Goal: Task Accomplishment & Management: Complete application form

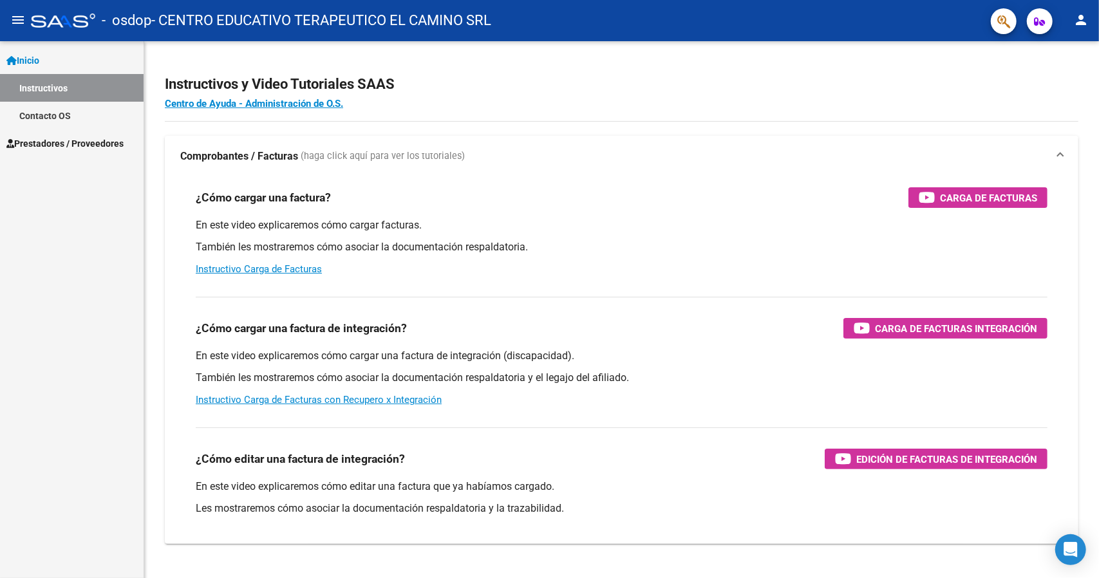
click at [59, 118] on link "Contacto OS" at bounding box center [72, 116] width 144 height 28
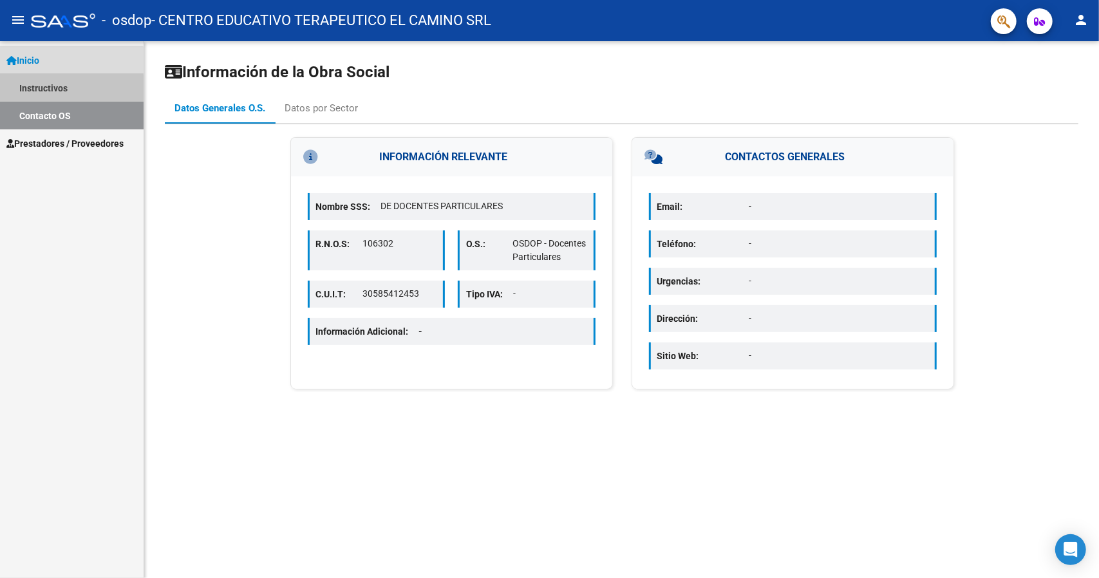
click at [55, 89] on link "Instructivos" at bounding box center [72, 88] width 144 height 28
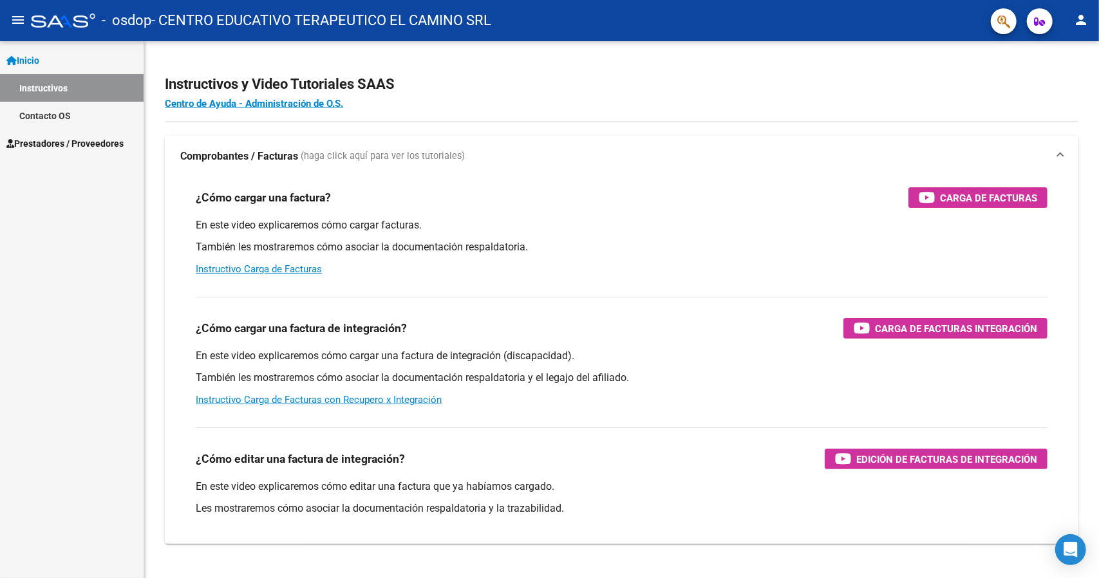
click at [31, 59] on span "Inicio" at bounding box center [22, 60] width 33 height 14
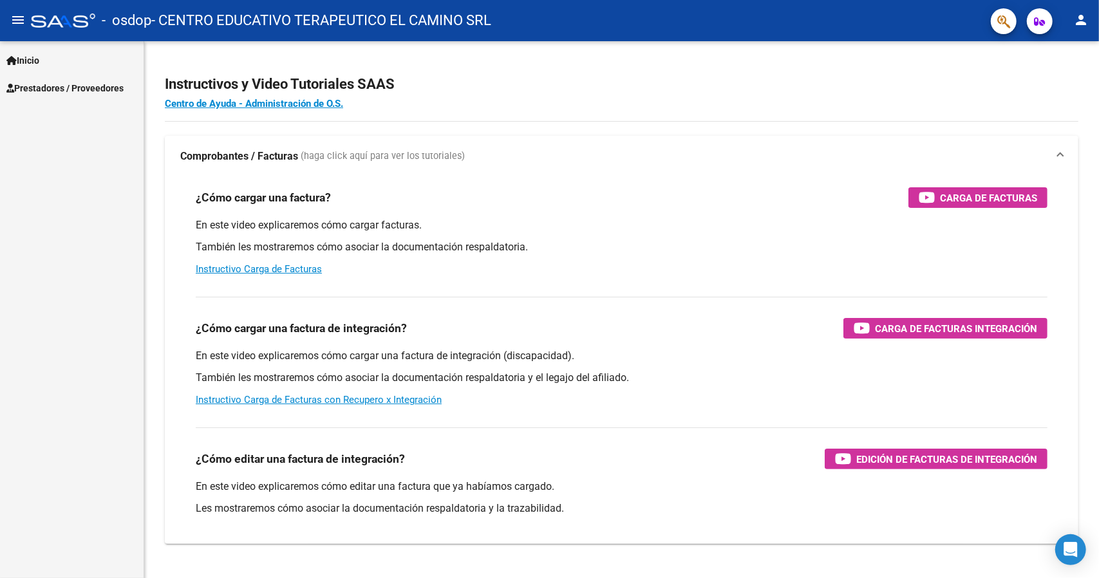
click at [31, 59] on span "Inicio" at bounding box center [22, 60] width 33 height 14
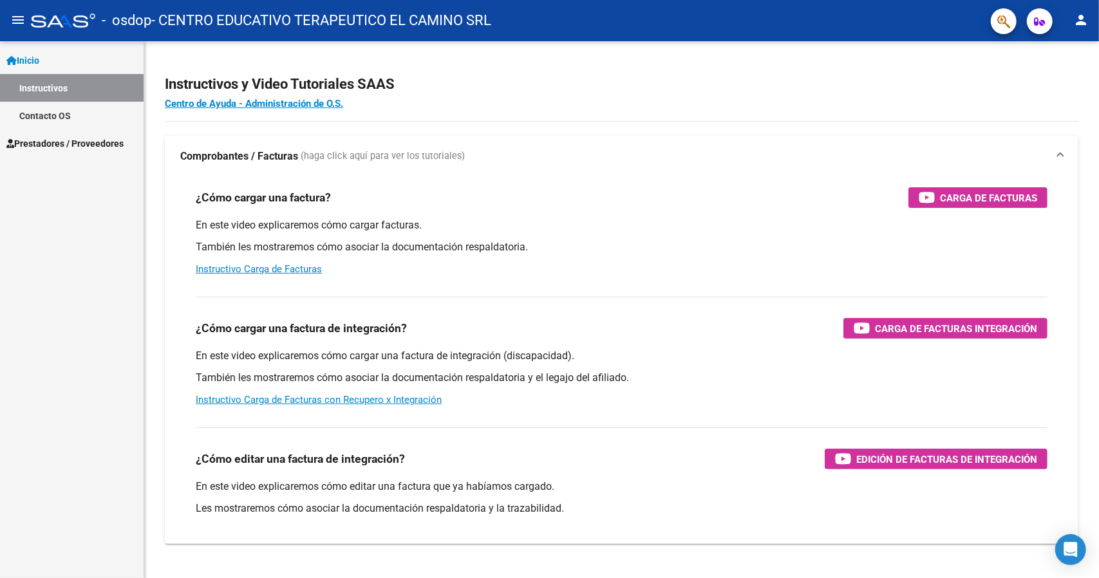
click at [1072, 25] on button "person" at bounding box center [1081, 21] width 26 height 26
click at [1066, 53] on button "person Mi Perfil" at bounding box center [1054, 54] width 79 height 31
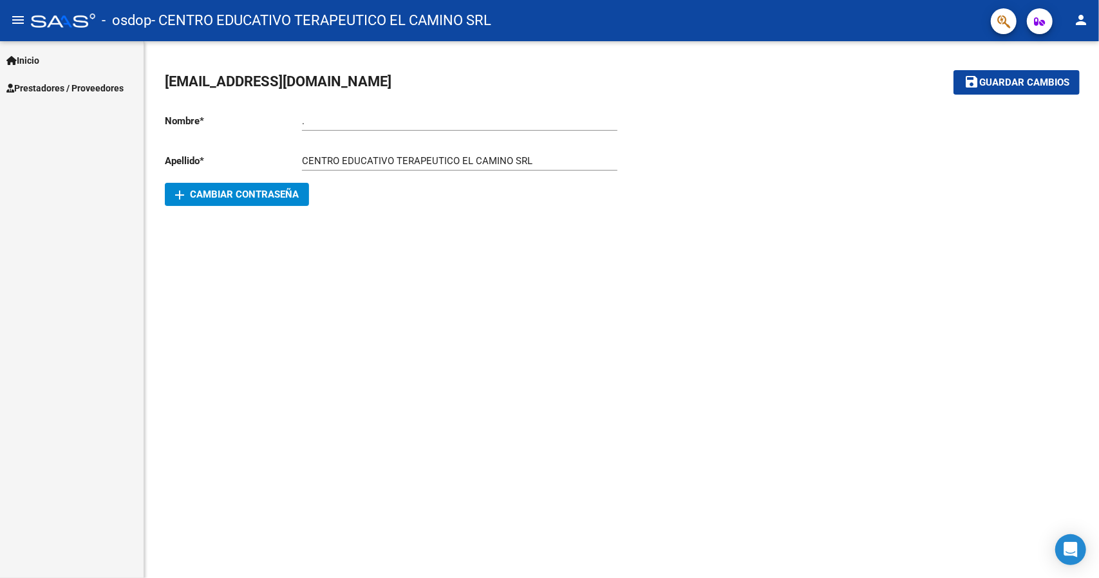
click at [39, 60] on span "Inicio" at bounding box center [22, 60] width 33 height 14
click at [41, 95] on link "Prestadores / Proveedores" at bounding box center [72, 88] width 144 height 28
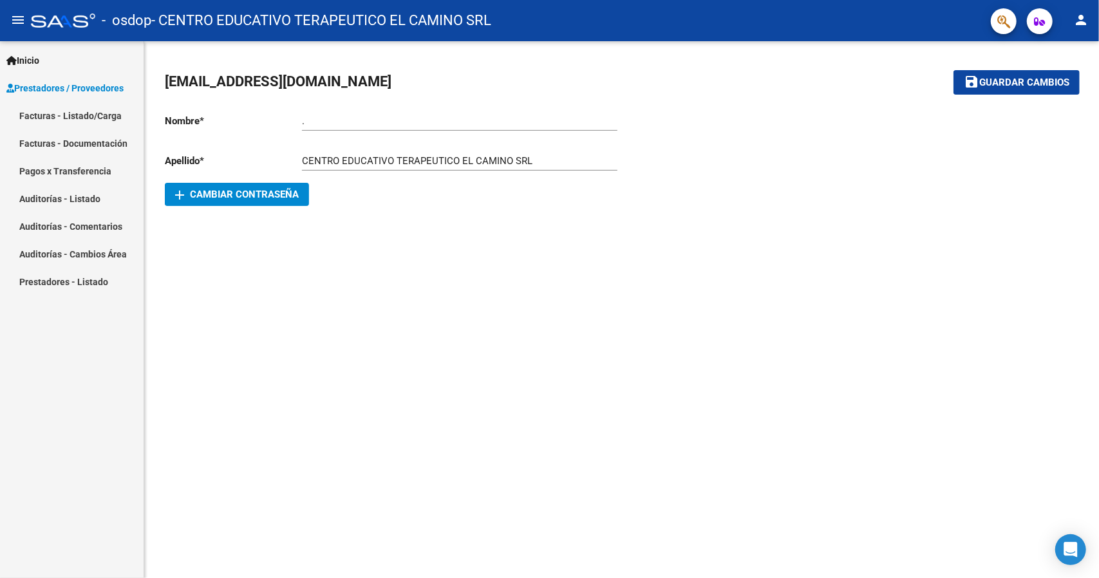
click at [45, 124] on link "Facturas - Listado/Carga" at bounding box center [72, 116] width 144 height 28
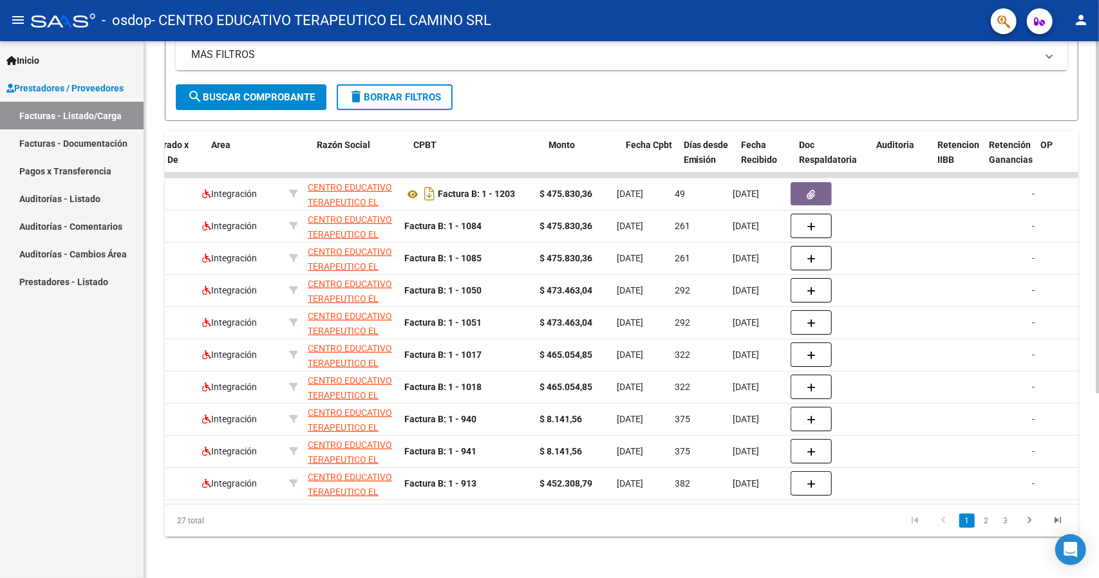
scroll to position [0, 142]
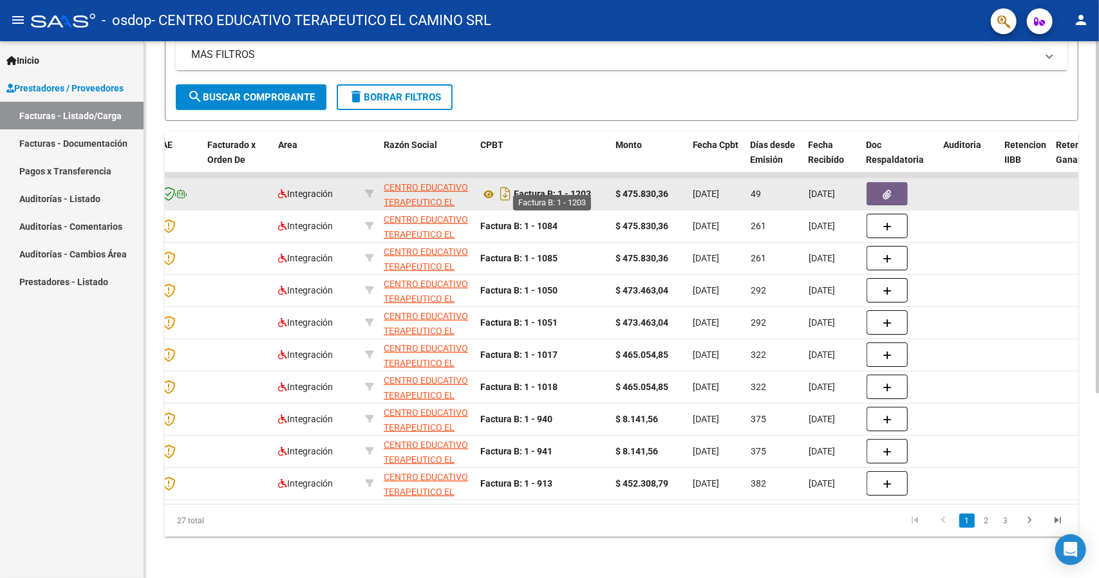
click at [564, 189] on strong "Factura B: 1 - 1203" at bounding box center [552, 194] width 77 height 10
click at [482, 189] on icon at bounding box center [488, 194] width 17 height 15
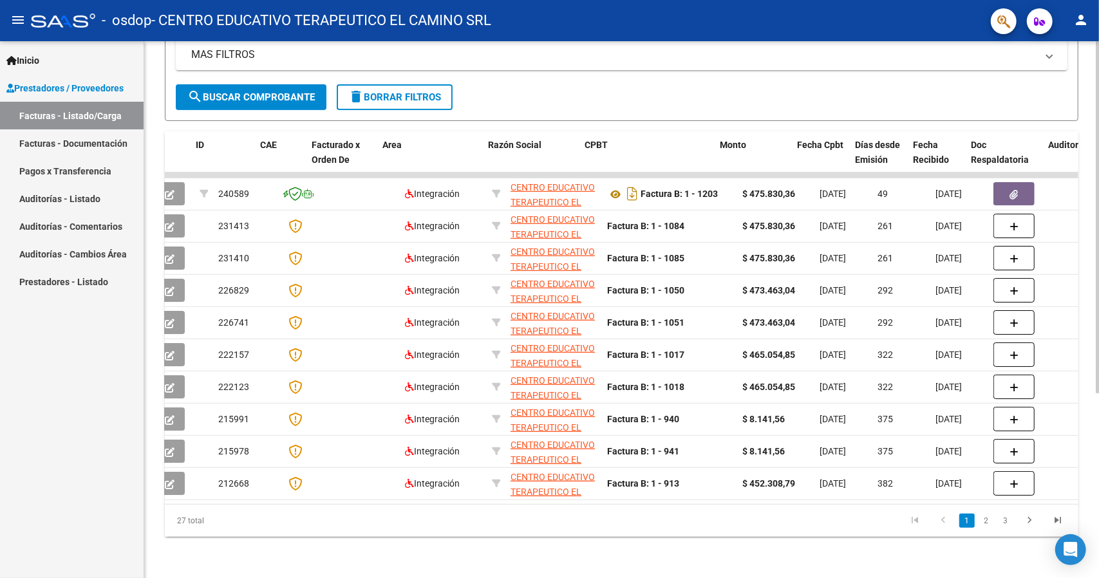
scroll to position [0, 0]
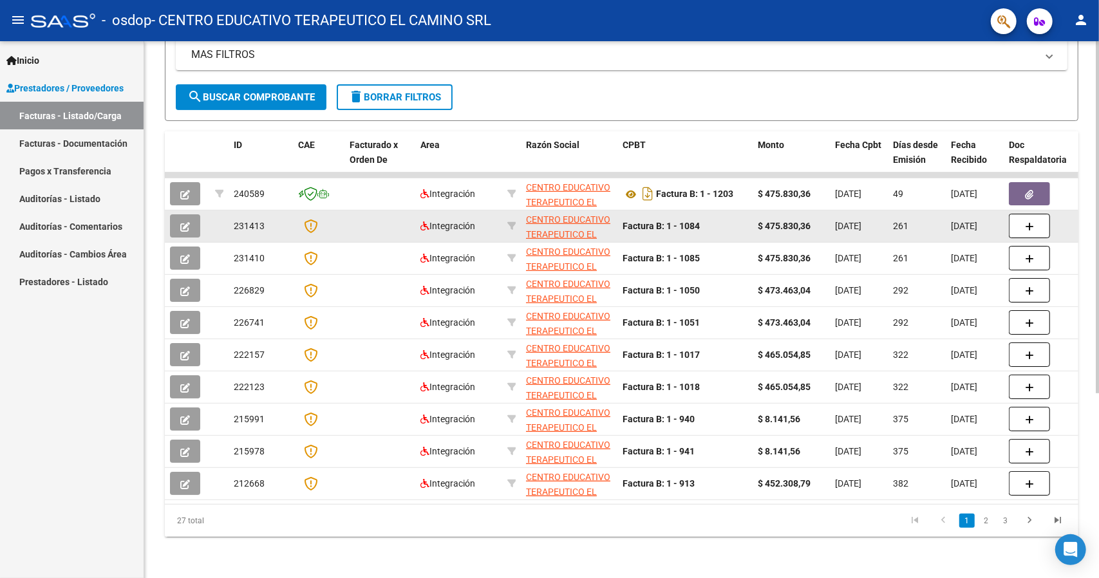
click at [180, 216] on button "button" at bounding box center [185, 225] width 30 height 23
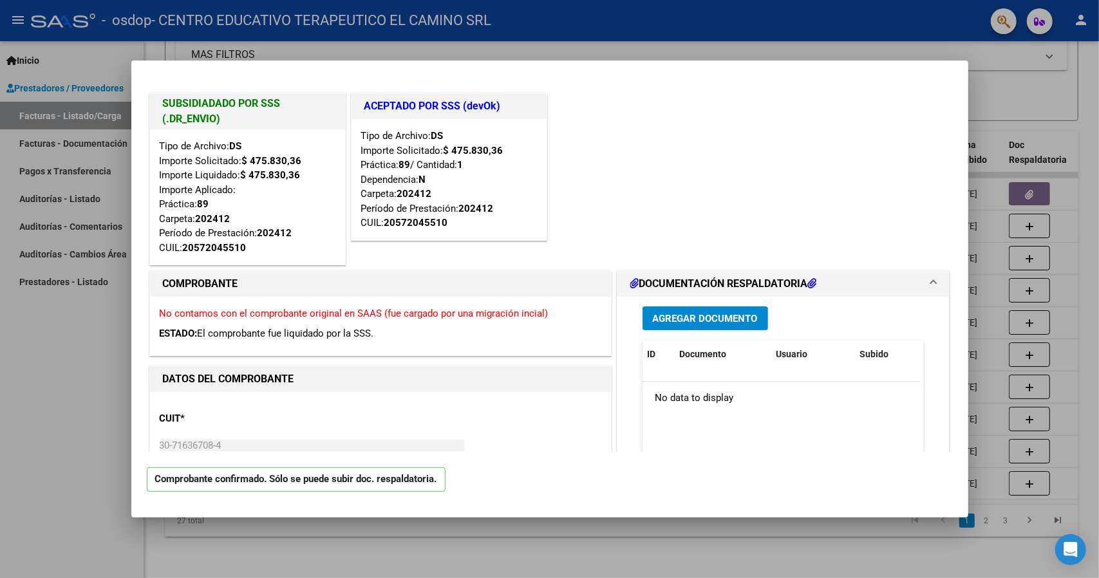
click at [27, 350] on div at bounding box center [549, 289] width 1099 height 578
type input "$ 0,00"
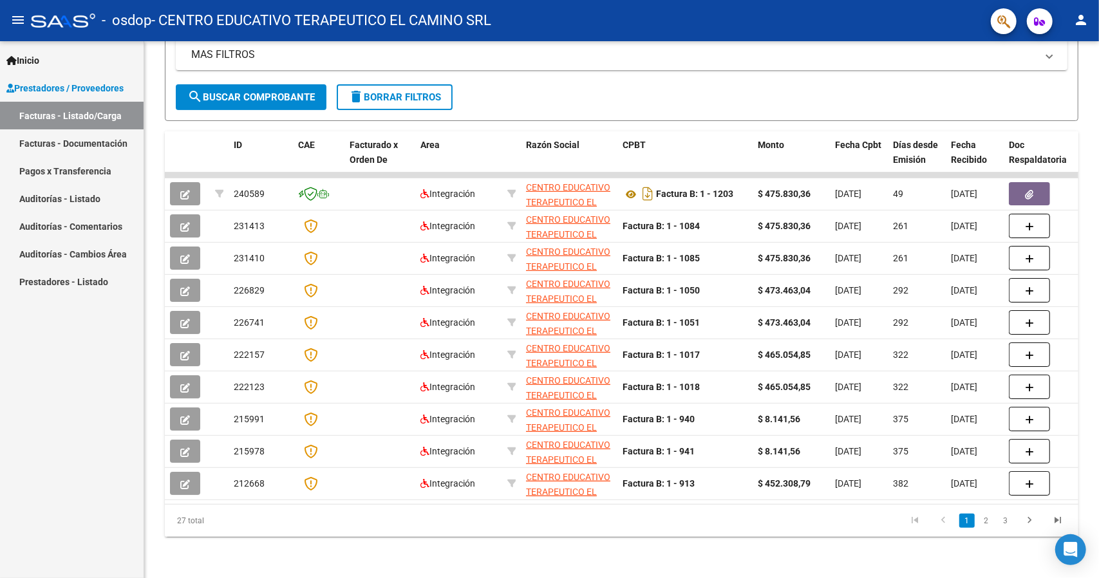
click at [39, 64] on span "Inicio" at bounding box center [22, 60] width 33 height 14
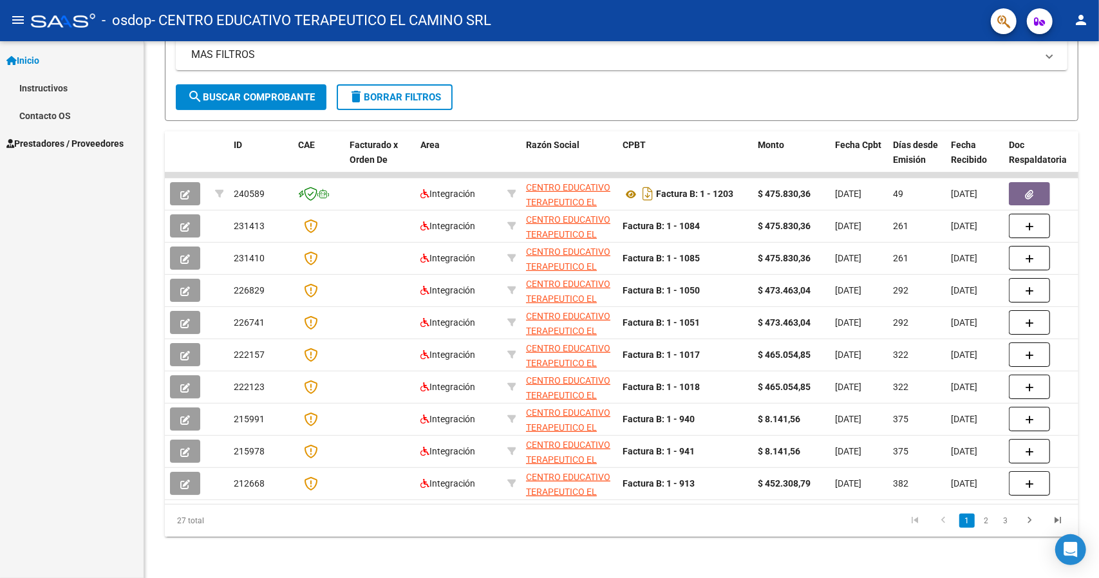
click at [45, 141] on span "Prestadores / Proveedores" at bounding box center [64, 144] width 117 height 14
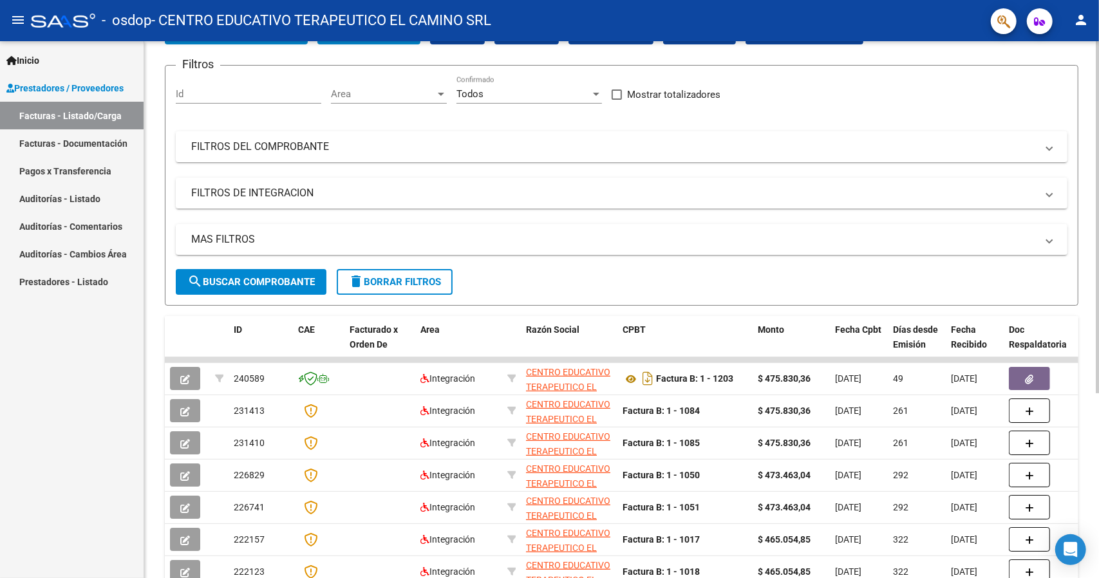
scroll to position [23, 0]
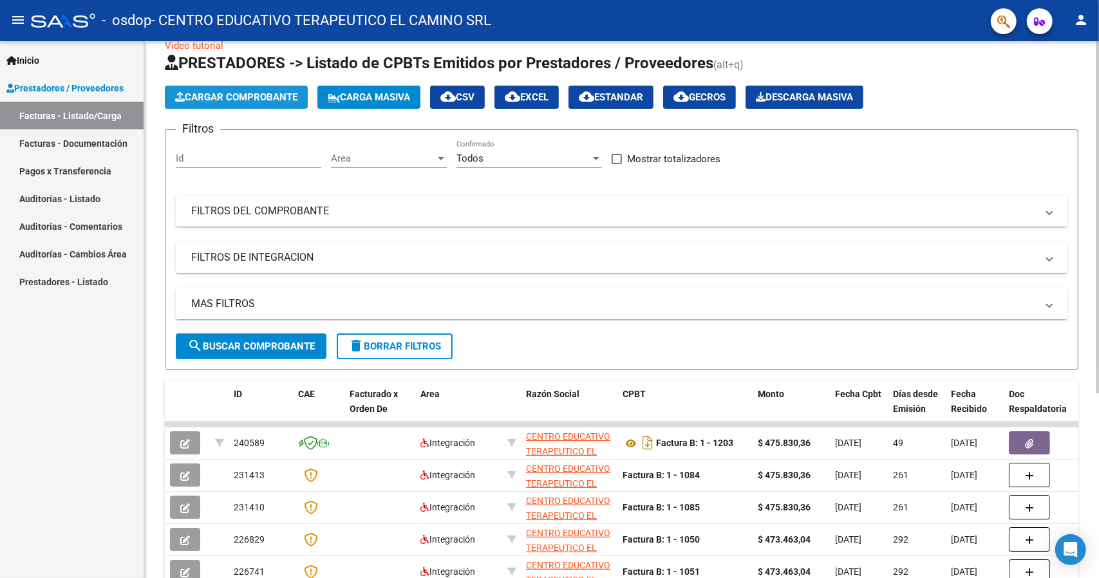
click at [250, 95] on span "Cargar Comprobante" at bounding box center [236, 97] width 122 height 12
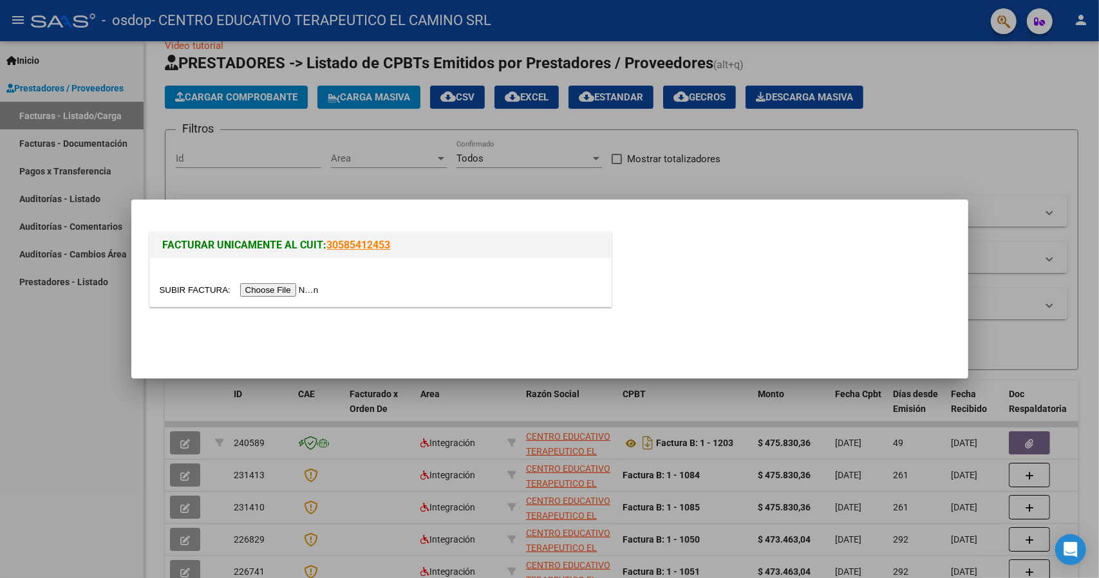
click at [275, 291] on input "file" at bounding box center [241, 290] width 163 height 14
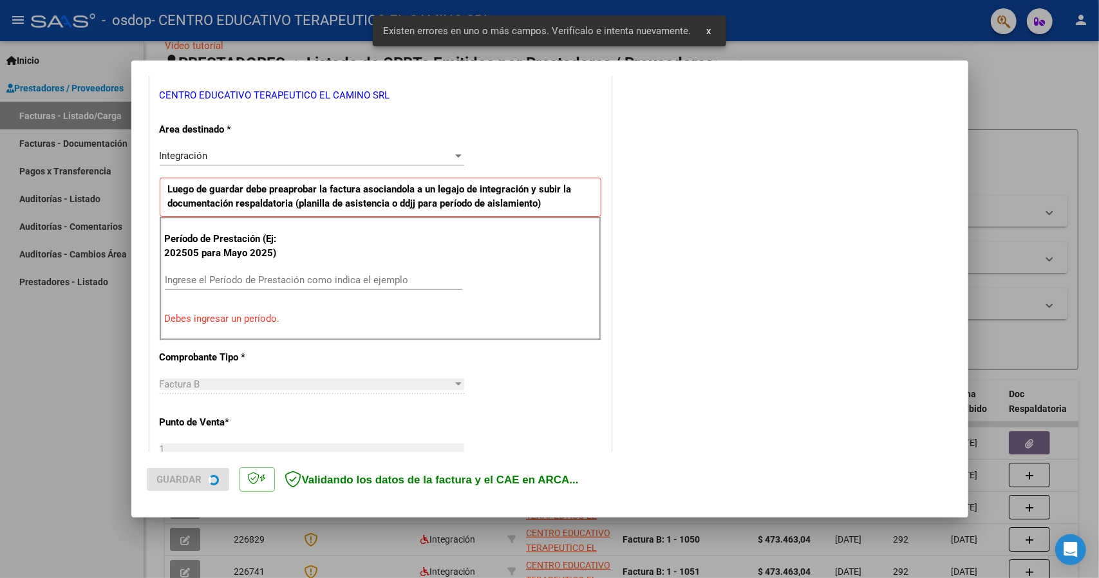
scroll to position [258, 0]
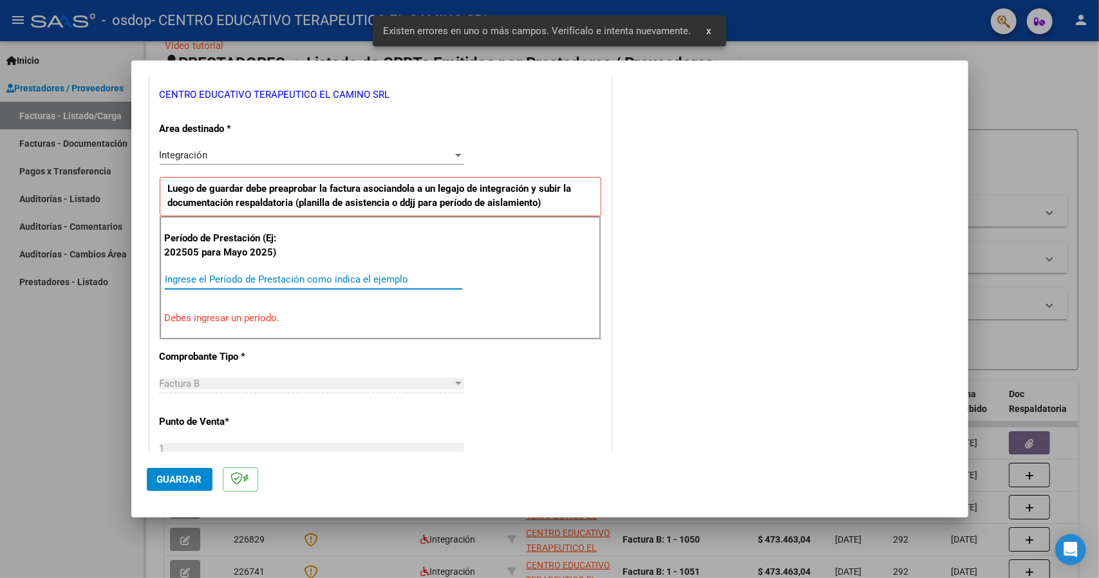
click at [256, 274] on input "Ingrese el Período de Prestación como indica el ejemplo" at bounding box center [313, 280] width 297 height 12
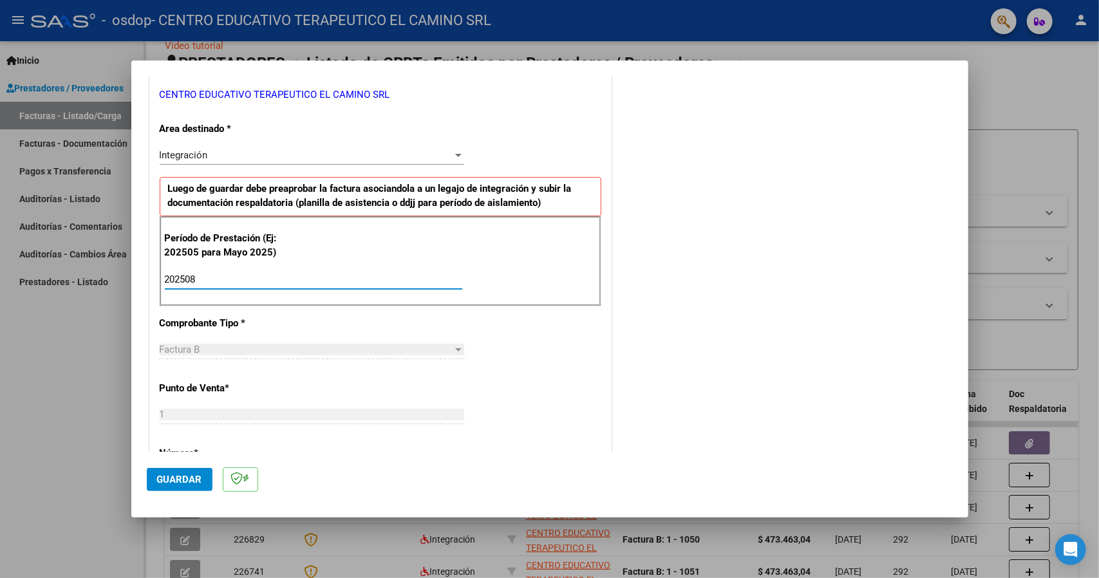
type input "202508"
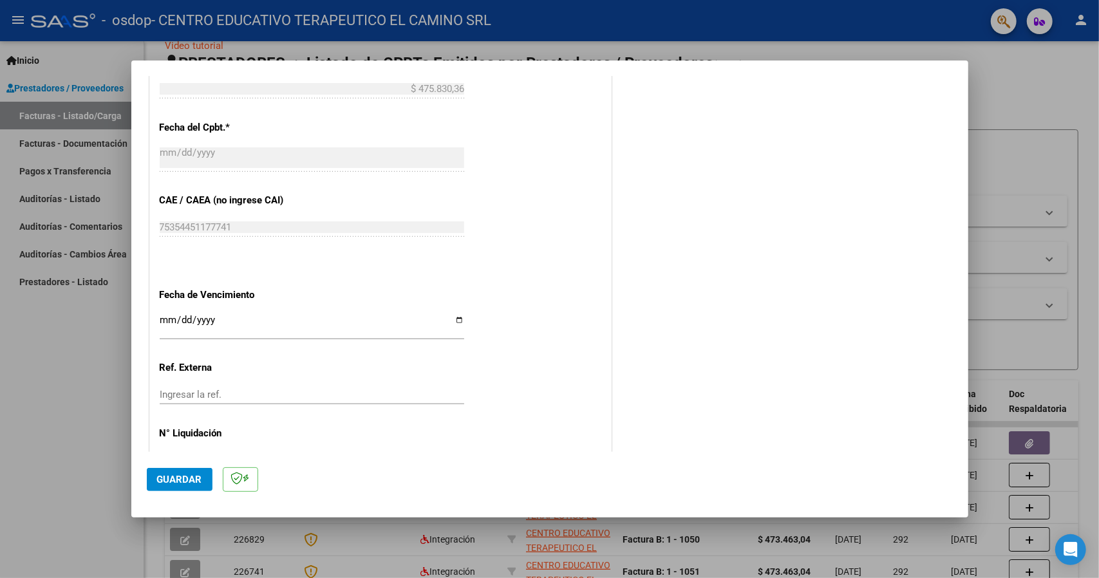
scroll to position [754, 0]
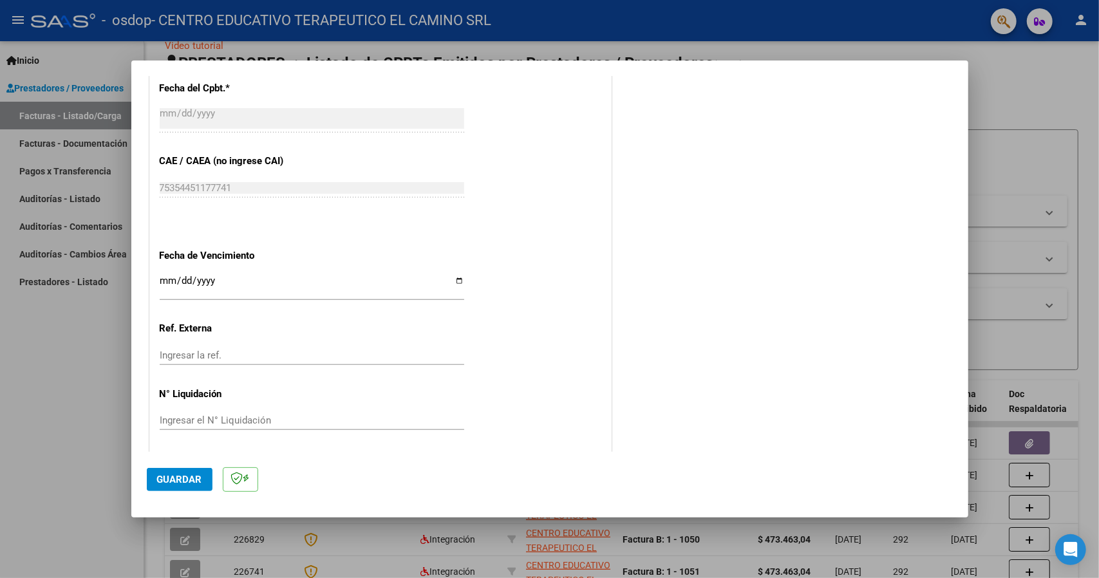
click at [166, 480] on span "Guardar" at bounding box center [179, 480] width 45 height 12
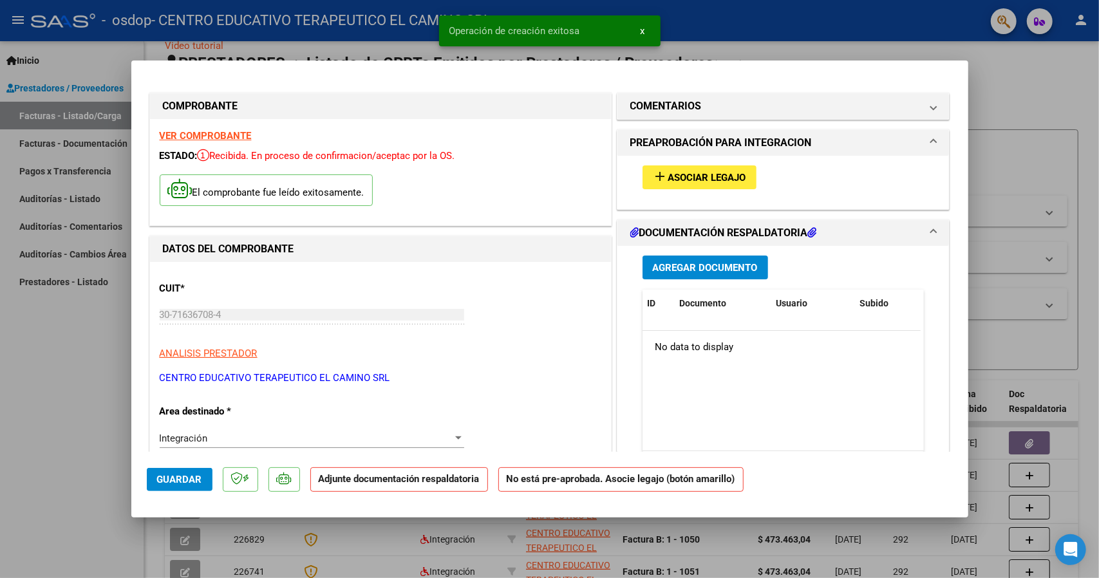
click at [696, 168] on button "add Asociar Legajo" at bounding box center [700, 177] width 114 height 24
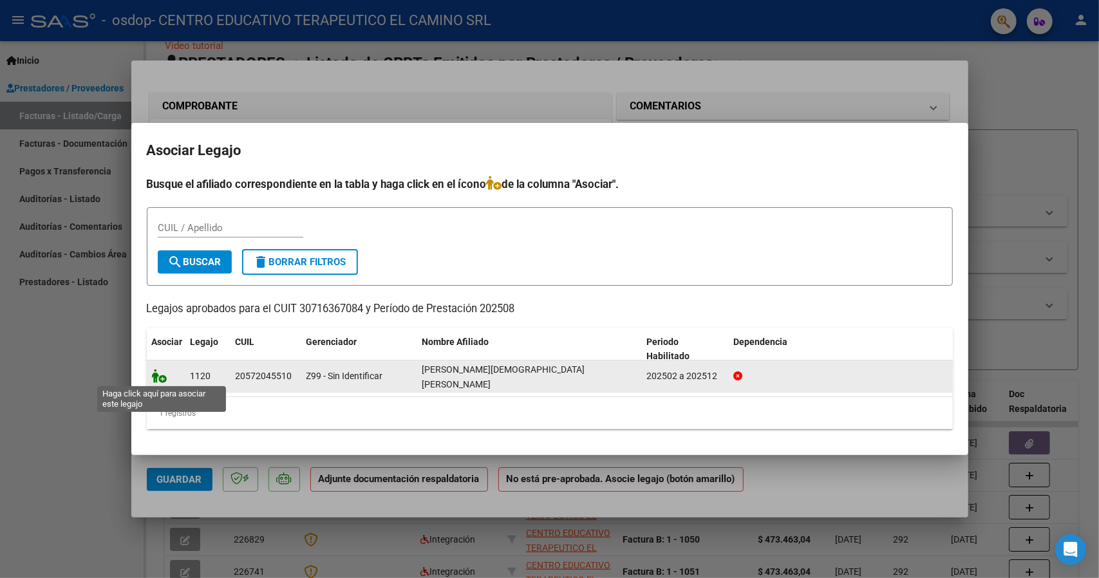
click at [160, 382] on icon at bounding box center [159, 376] width 15 height 14
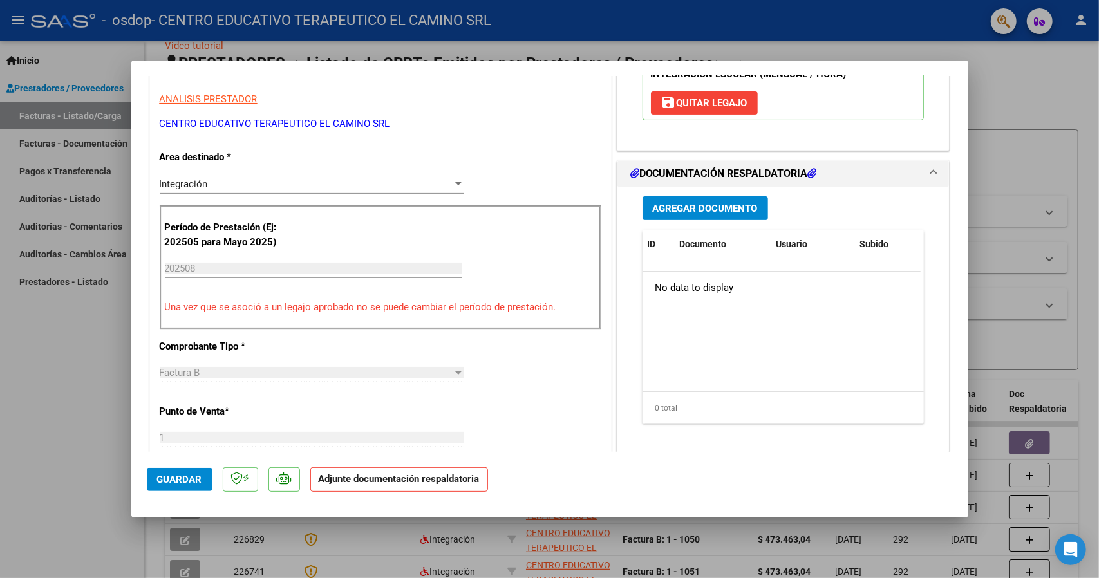
scroll to position [193, 0]
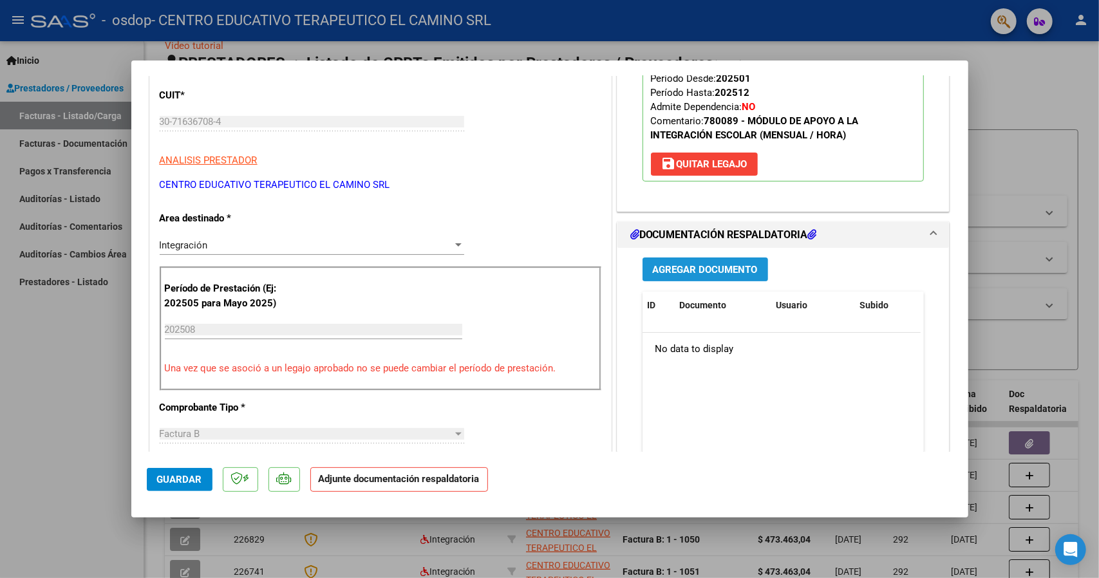
click at [742, 264] on span "Agregar Documento" at bounding box center [705, 270] width 105 height 12
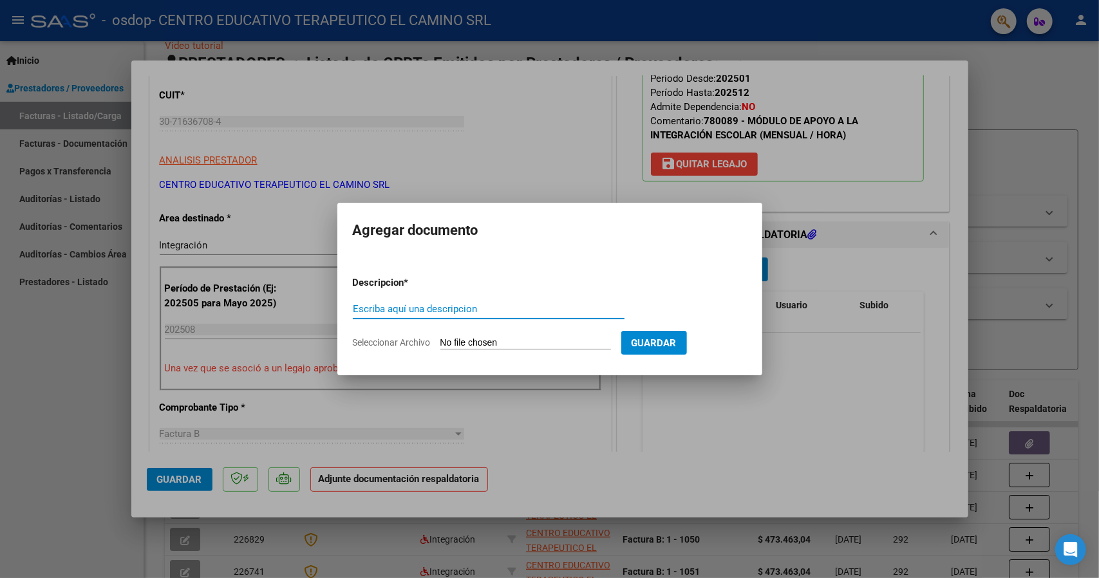
click at [415, 307] on input "Escriba aquí una descripcion" at bounding box center [489, 309] width 272 height 12
type input "planilla"
click at [522, 346] on input "Seleccionar Archivo" at bounding box center [525, 343] width 171 height 12
type input "C:\fakepath\[PERSON_NAME] [PERSON_NAME] 2025 Integra.pdf"
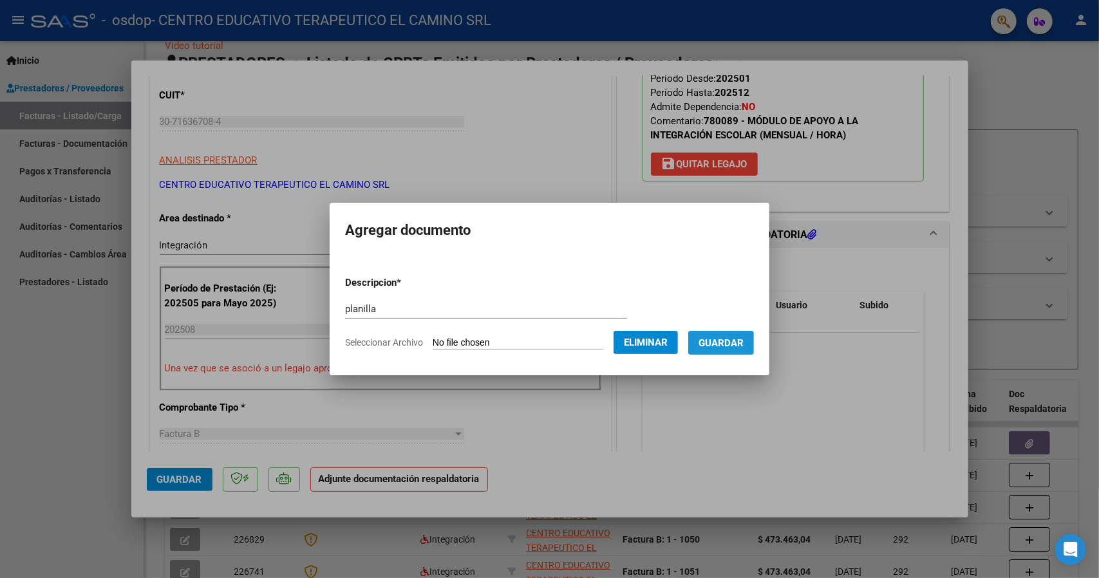
click at [718, 343] on span "Guardar" at bounding box center [721, 343] width 45 height 12
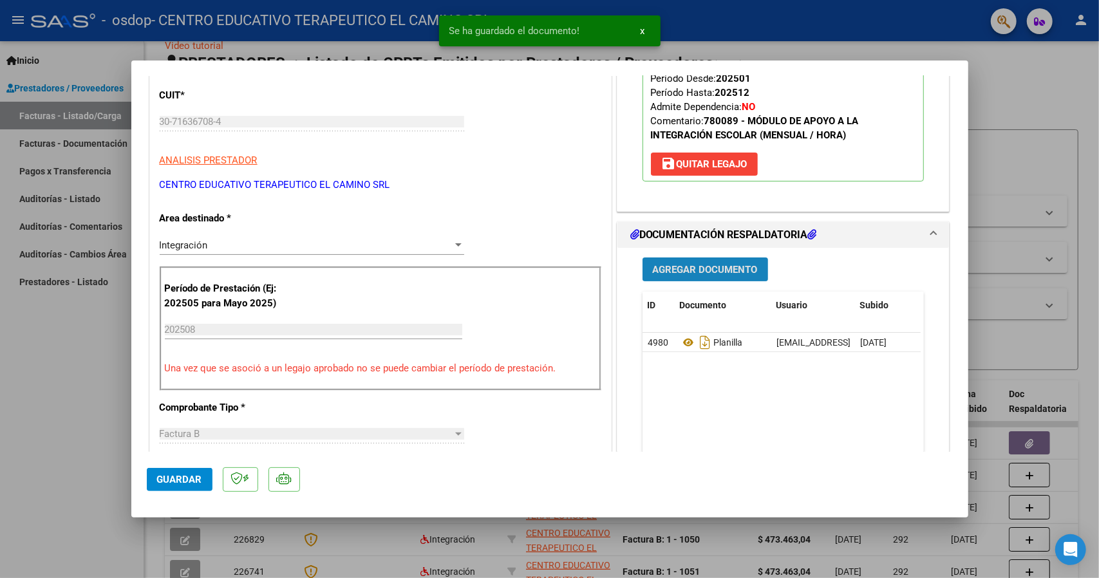
click at [711, 262] on button "Agregar Documento" at bounding box center [706, 270] width 126 height 24
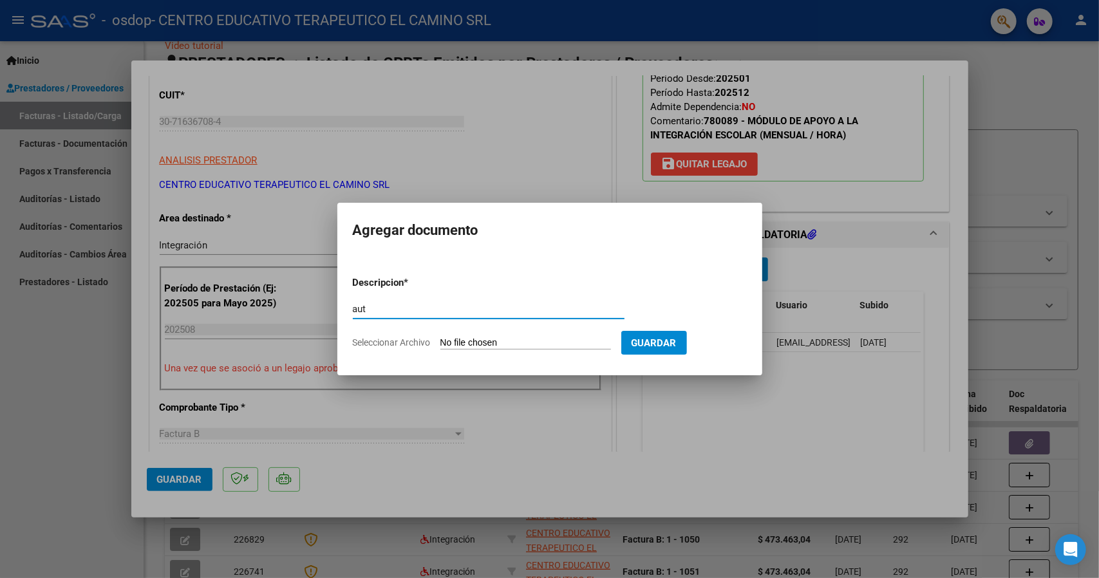
type input "aut"
click at [519, 342] on input "Seleccionar Archivo" at bounding box center [525, 343] width 171 height 12
type input "C:\fakepath\aut [PERSON_NAME].pdf"
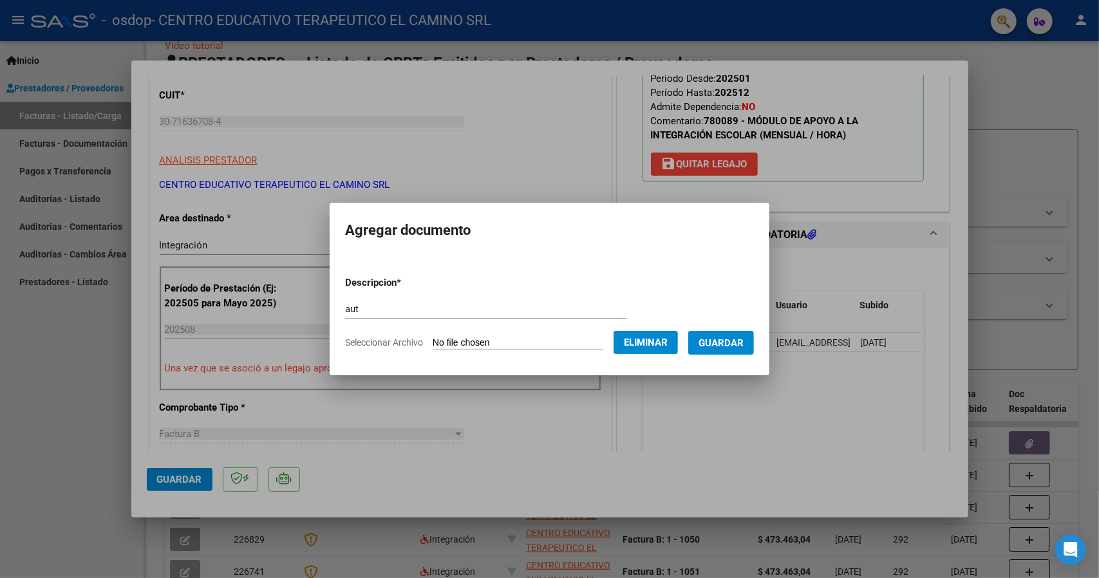
click at [722, 348] on span "Guardar" at bounding box center [721, 343] width 45 height 12
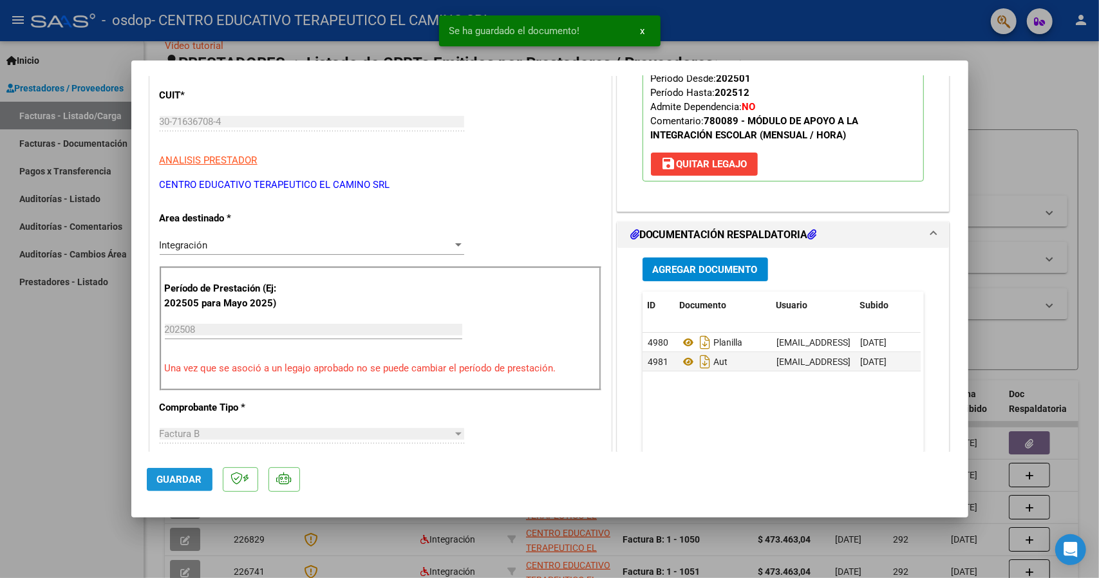
click at [182, 485] on span "Guardar" at bounding box center [179, 480] width 45 height 12
click at [1019, 95] on div at bounding box center [549, 289] width 1099 height 578
type input "$ 0,00"
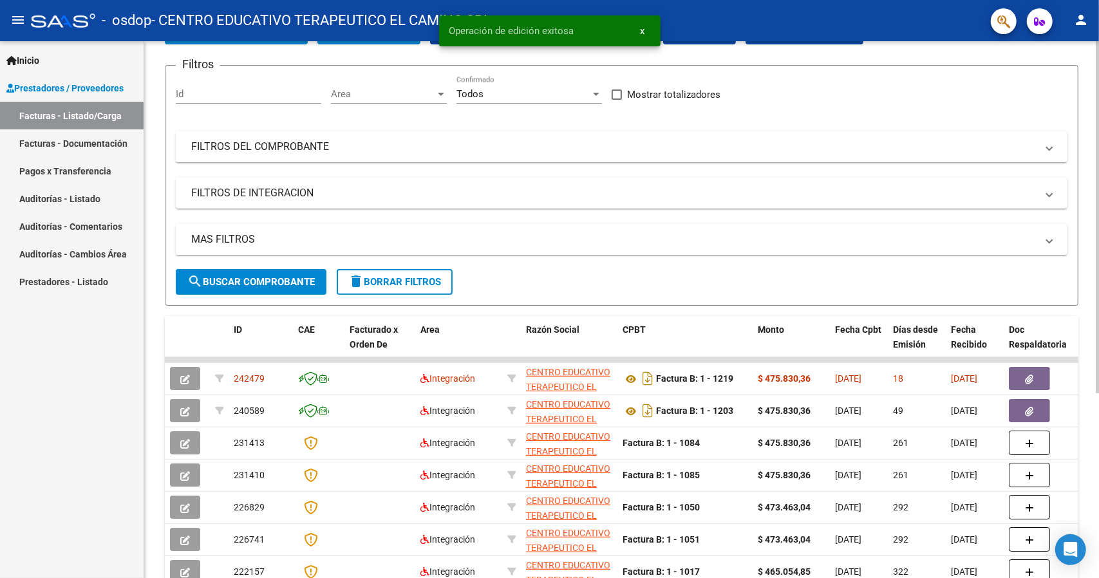
scroll to position [152, 0]
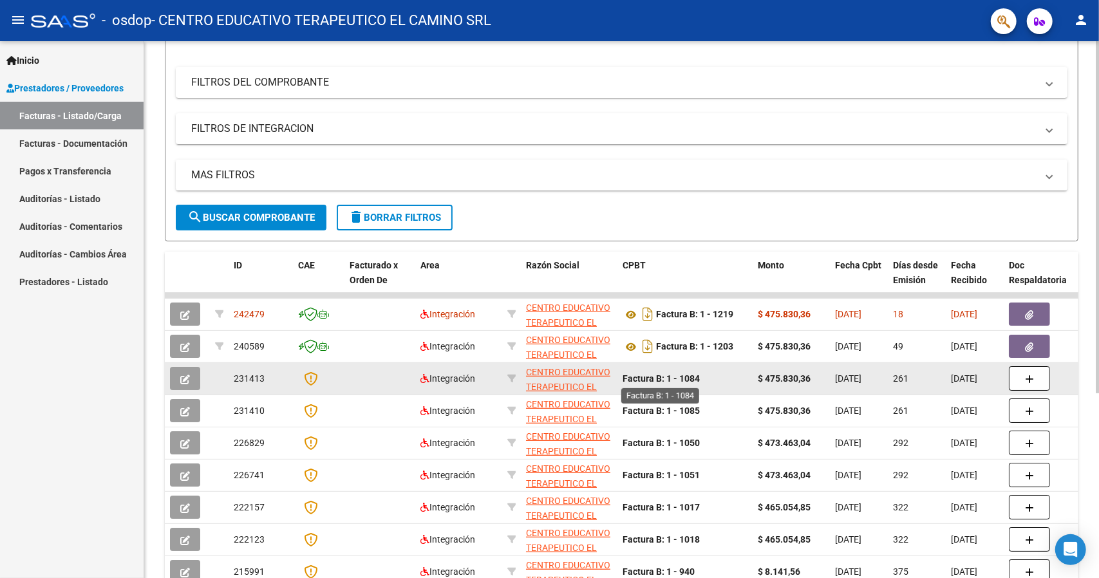
click at [672, 380] on strong "Factura B: 1 - 1084" at bounding box center [661, 378] width 77 height 10
click at [187, 369] on button "button" at bounding box center [185, 378] width 30 height 23
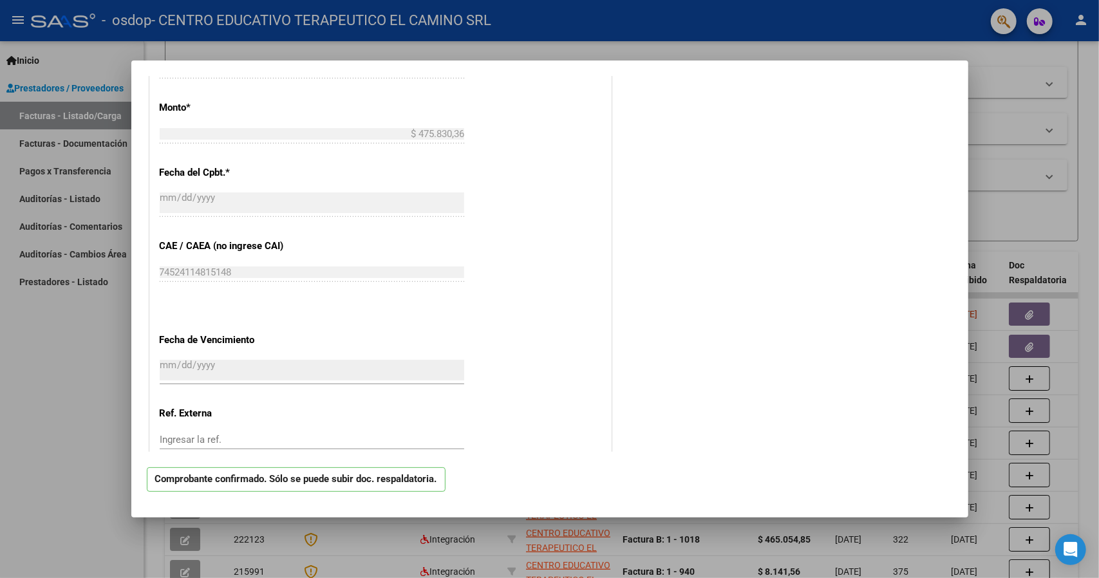
scroll to position [782, 0]
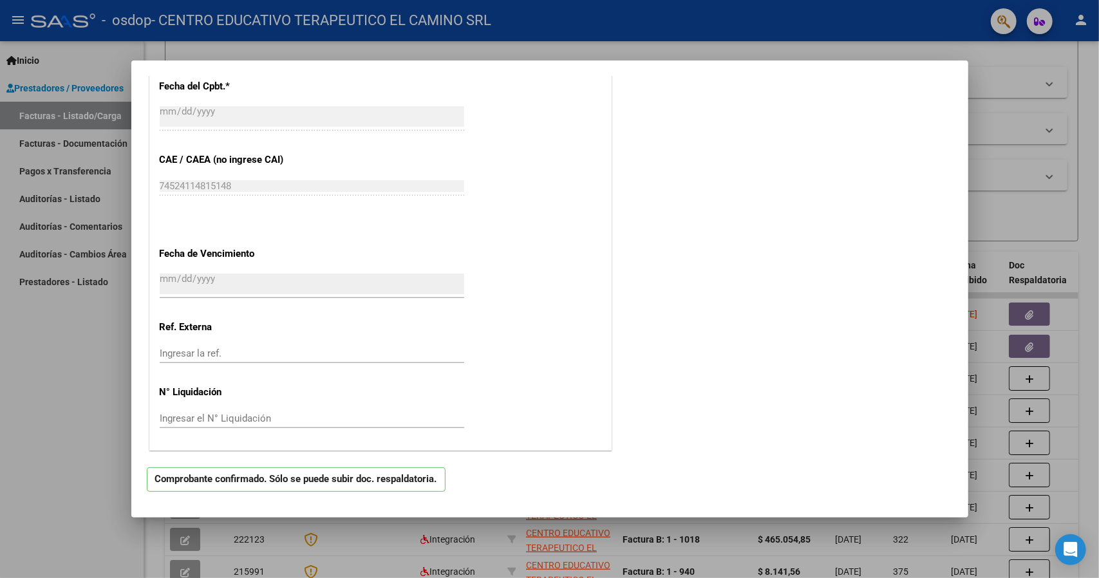
click at [63, 379] on div at bounding box center [549, 289] width 1099 height 578
type input "$ 0,00"
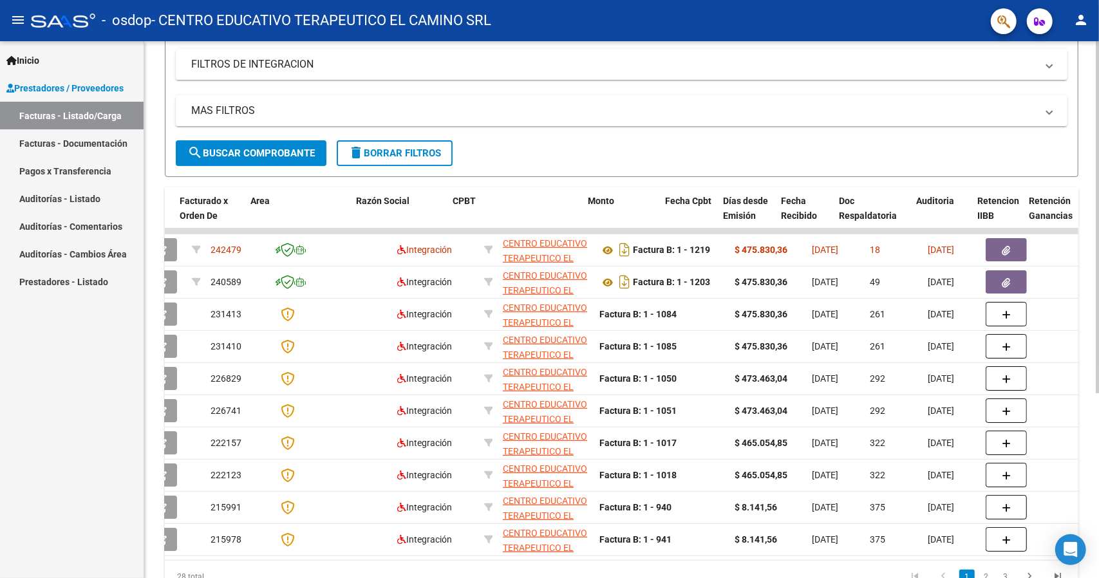
scroll to position [0, 0]
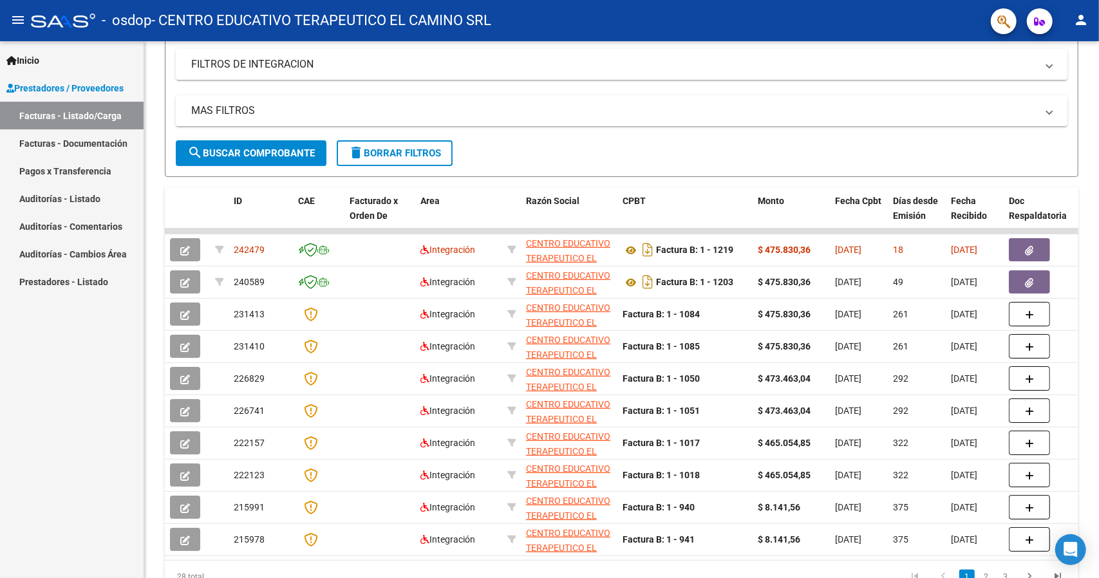
click at [44, 147] on link "Facturas - Documentación" at bounding box center [72, 143] width 144 height 28
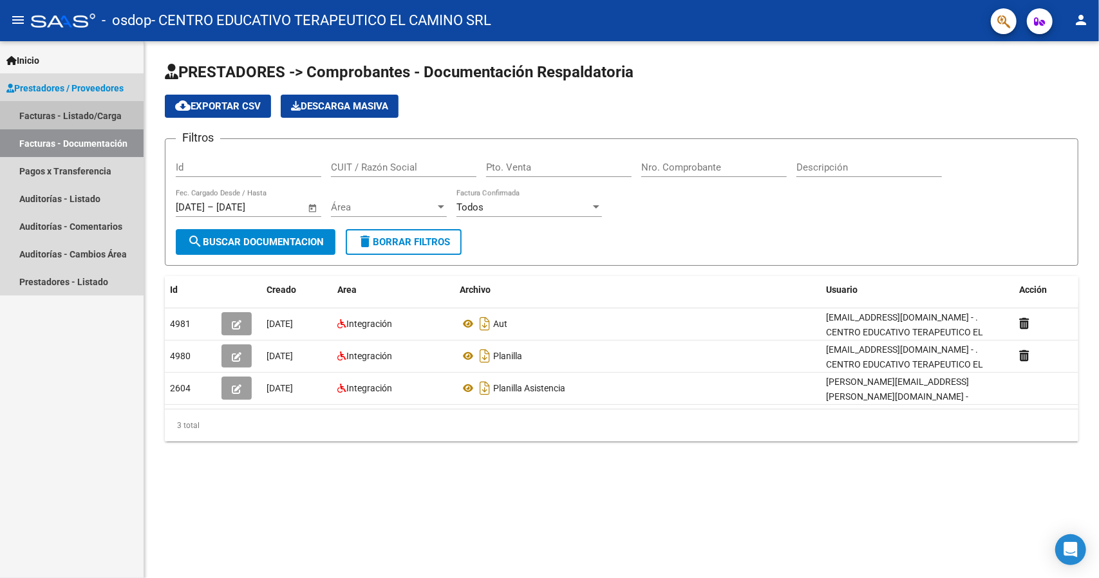
click at [60, 114] on link "Facturas - Listado/Carga" at bounding box center [72, 116] width 144 height 28
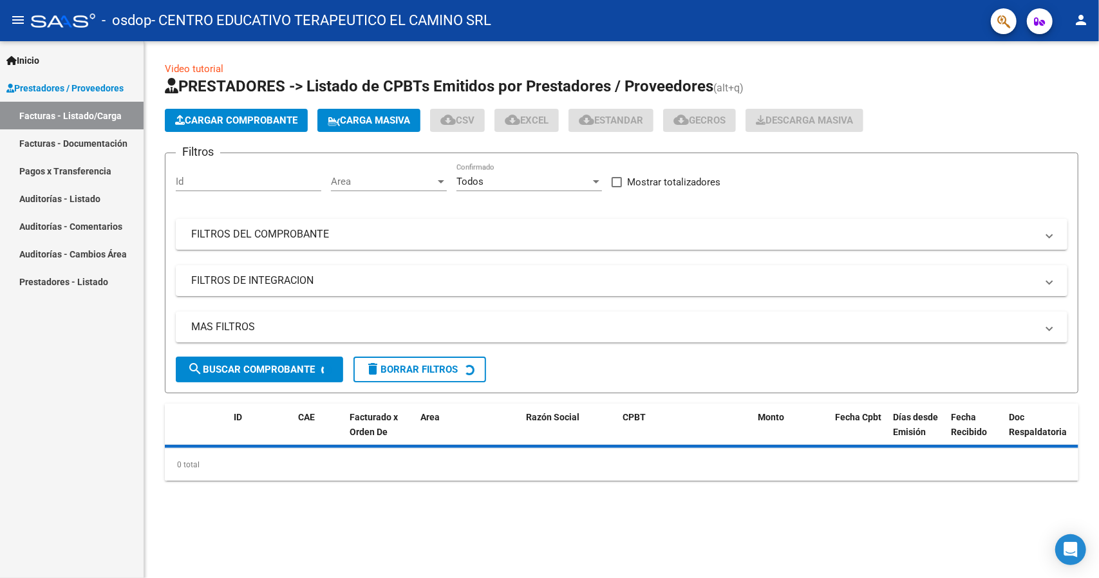
click at [219, 115] on span "Cargar Comprobante" at bounding box center [236, 121] width 122 height 12
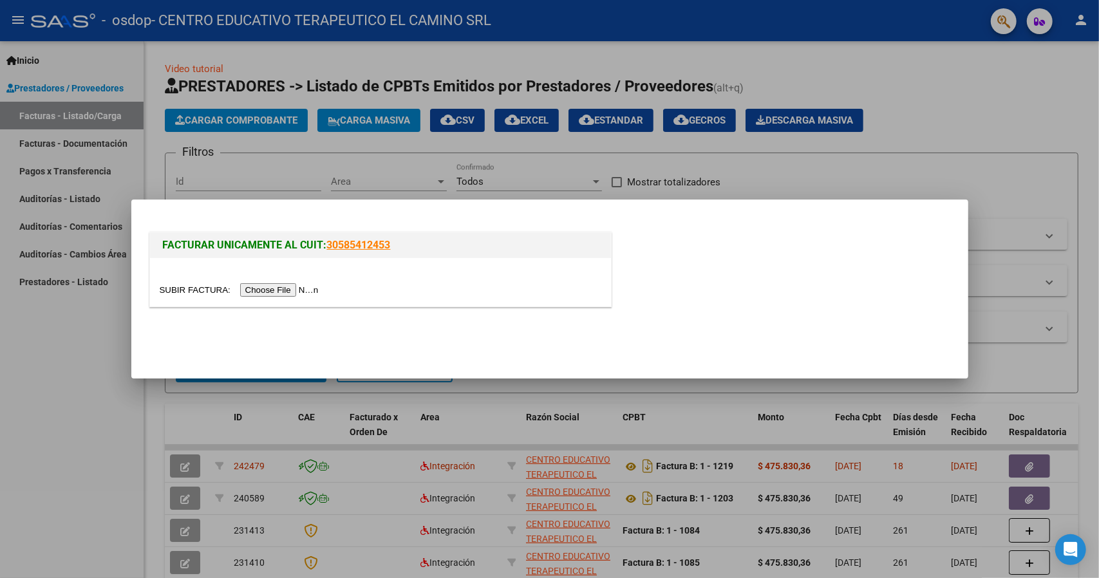
click at [267, 289] on input "file" at bounding box center [241, 290] width 163 height 14
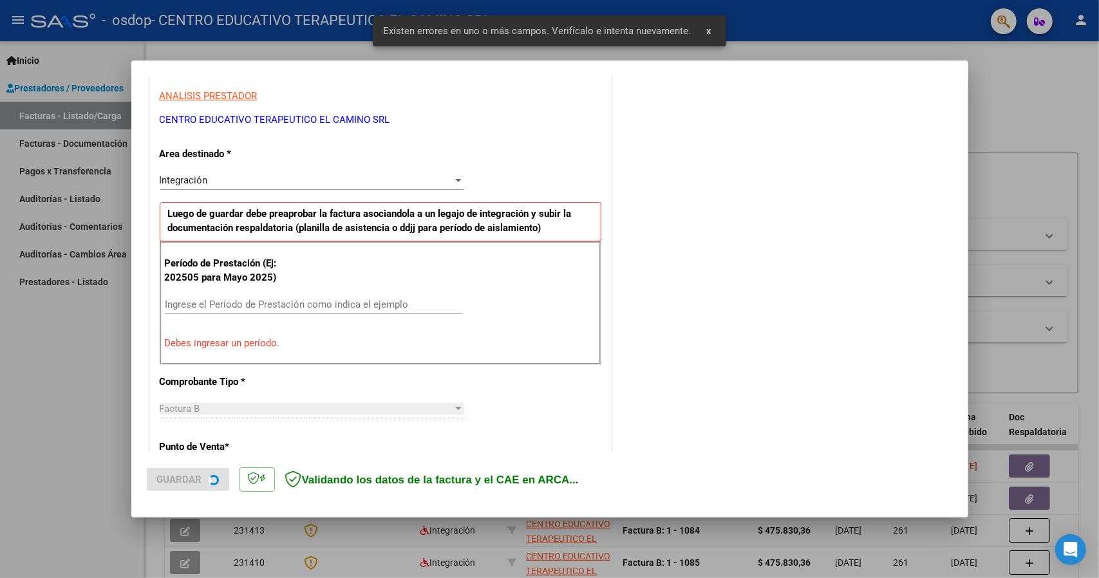
scroll to position [234, 0]
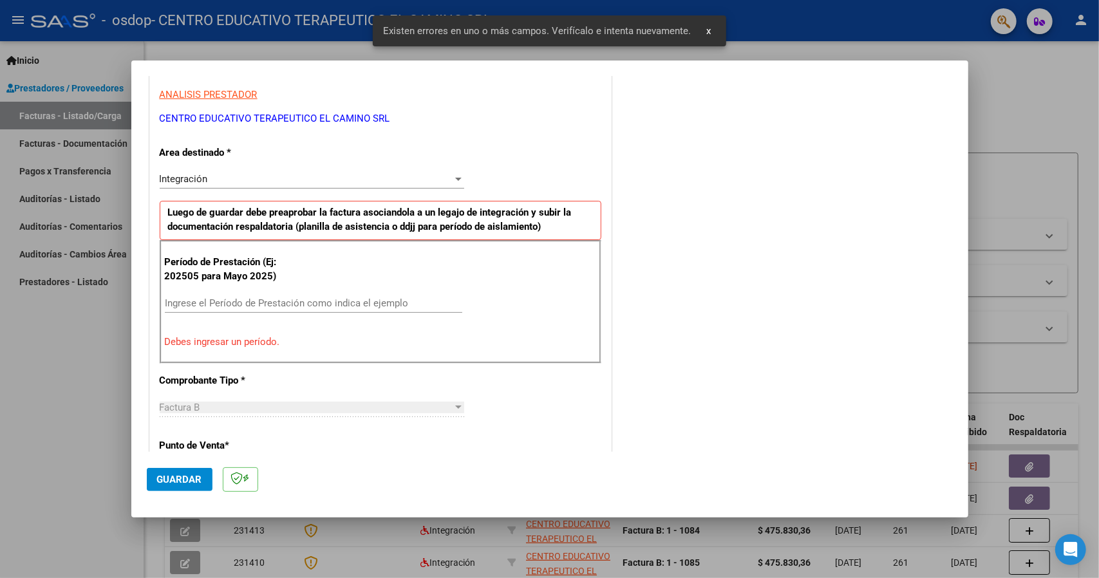
click at [326, 178] on div "Integración" at bounding box center [306, 179] width 293 height 12
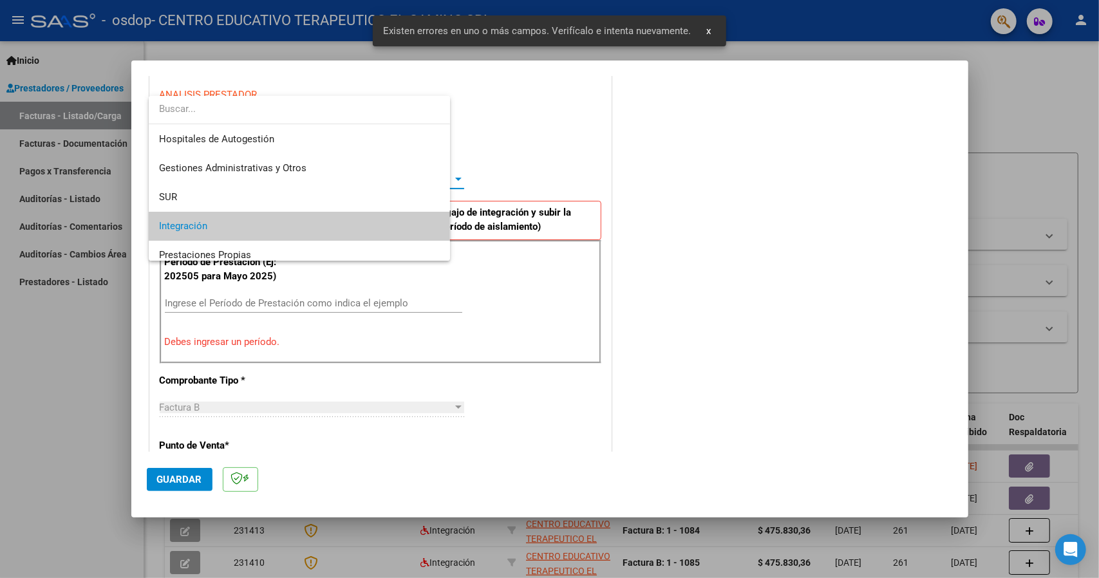
scroll to position [48, 0]
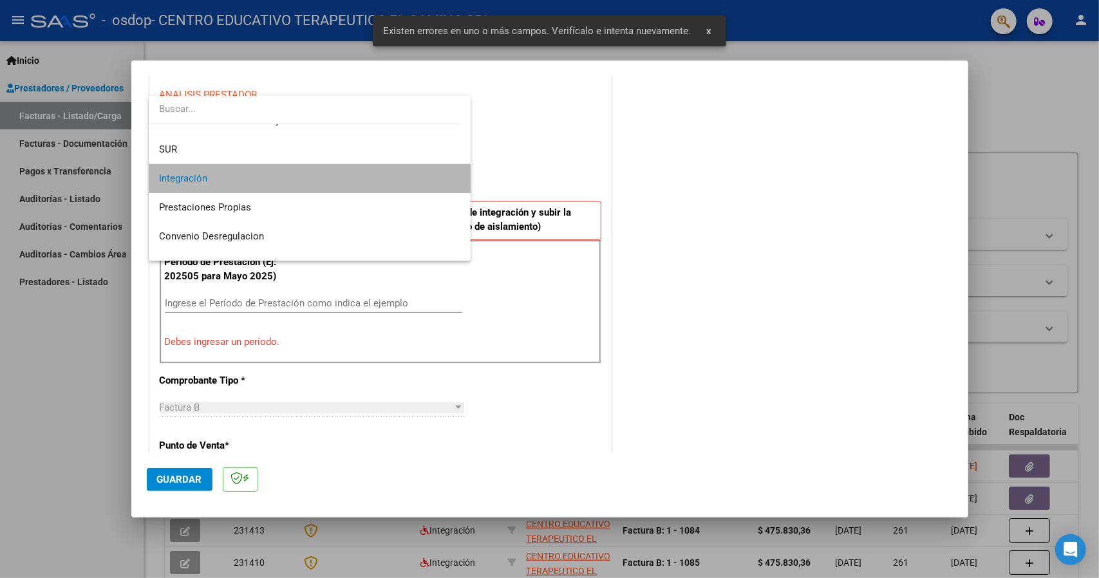
click at [326, 178] on span "Integración" at bounding box center [309, 178] width 301 height 29
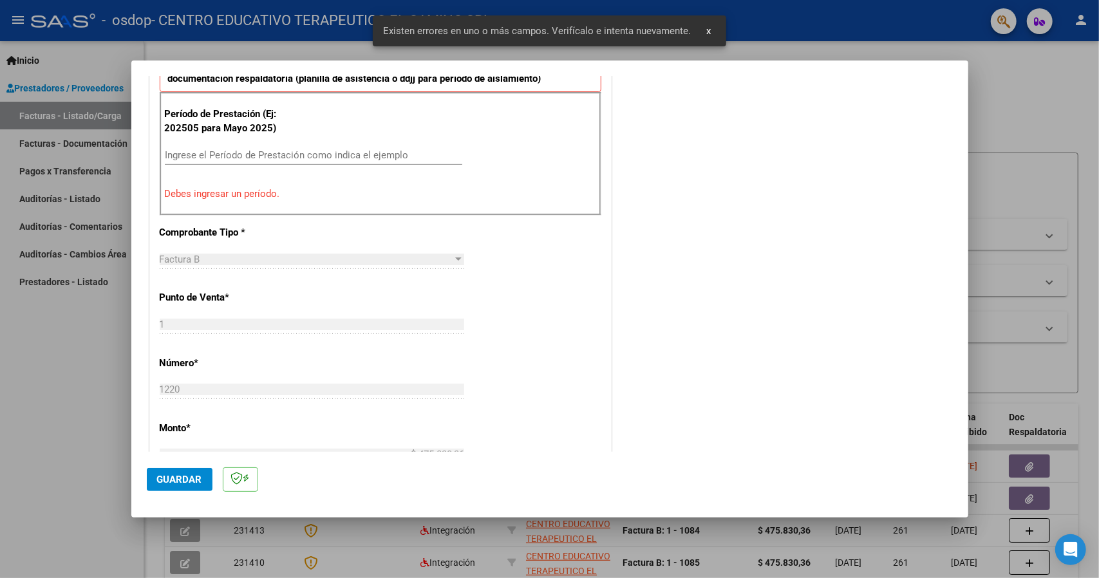
scroll to position [363, 0]
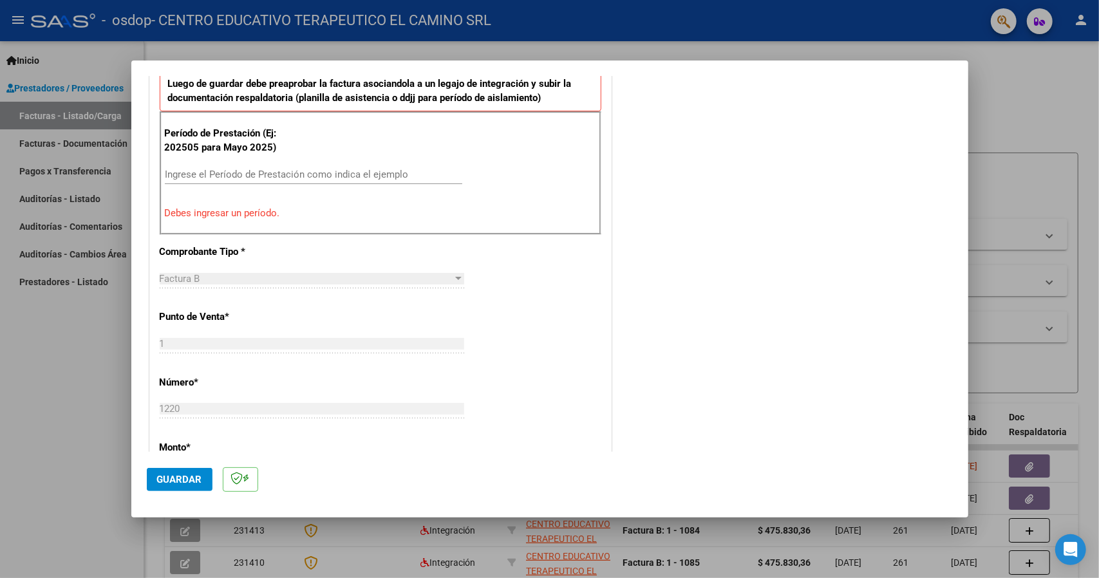
click at [252, 172] on input "Ingrese el Período de Prestación como indica el ejemplo" at bounding box center [313, 175] width 297 height 12
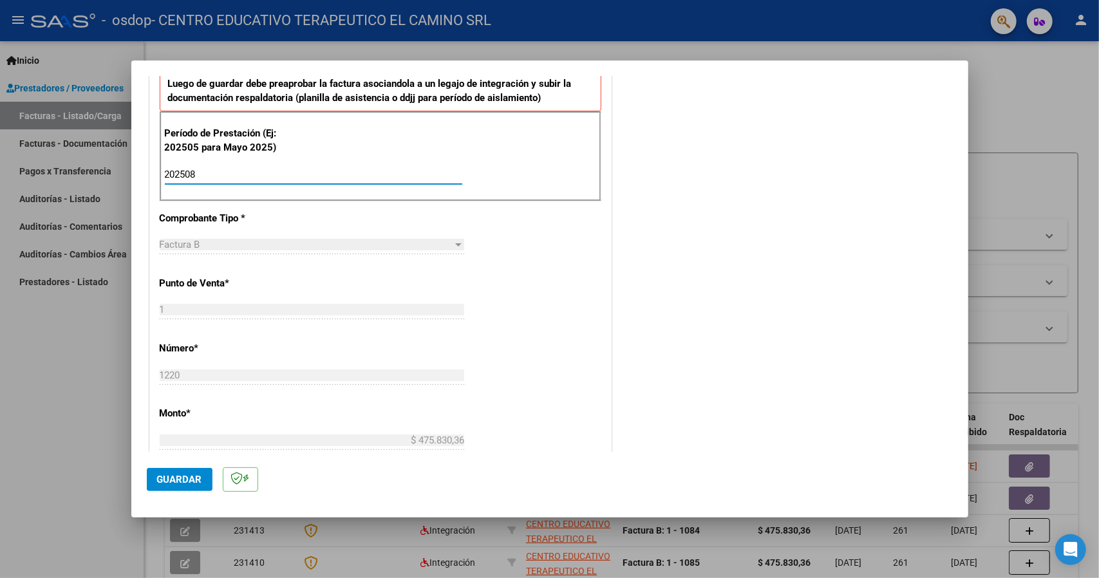
type input "202508"
click at [161, 485] on span "Guardar" at bounding box center [179, 480] width 45 height 12
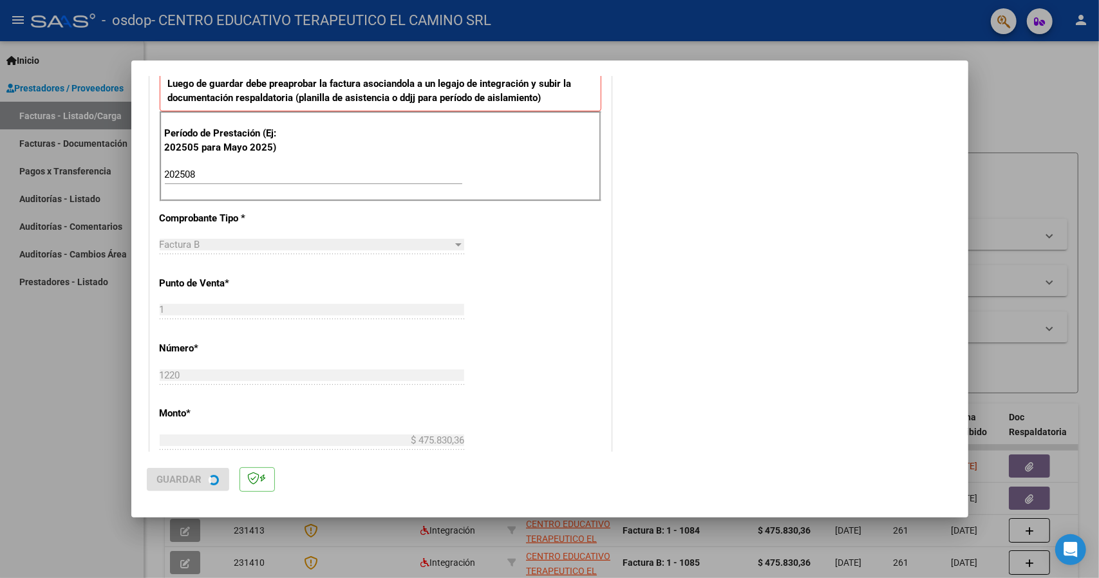
scroll to position [0, 0]
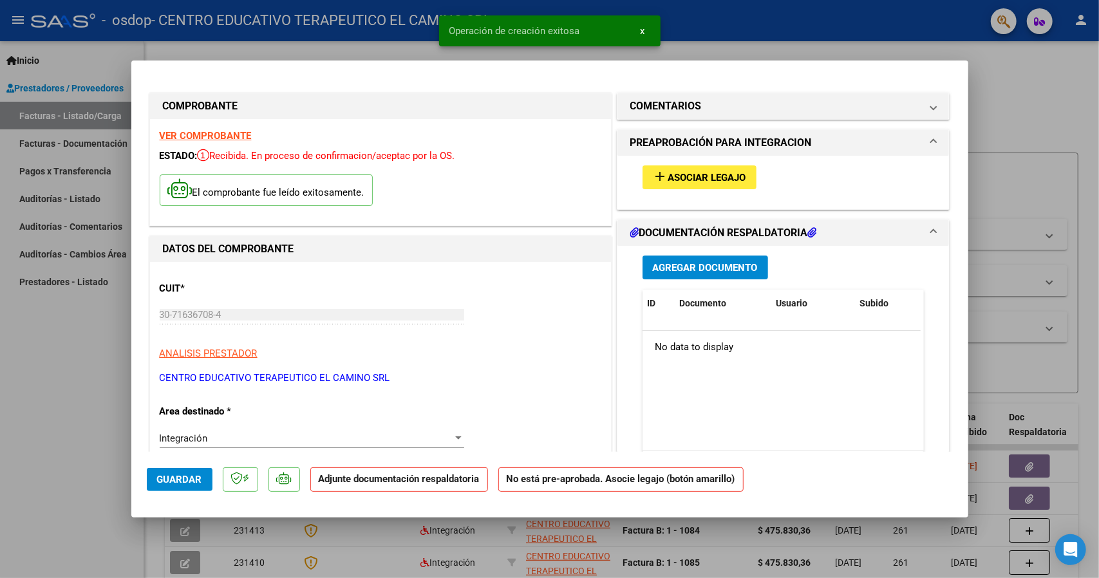
click at [691, 186] on button "add Asociar Legajo" at bounding box center [700, 177] width 114 height 24
